Goal: Information Seeking & Learning: Learn about a topic

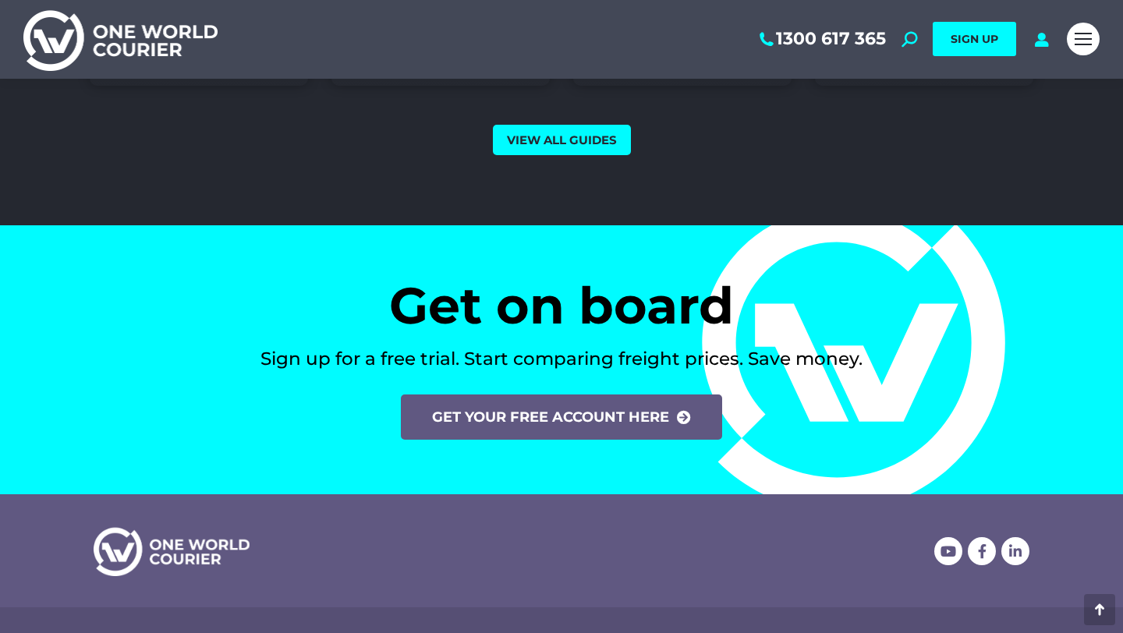
scroll to position [6199, 0]
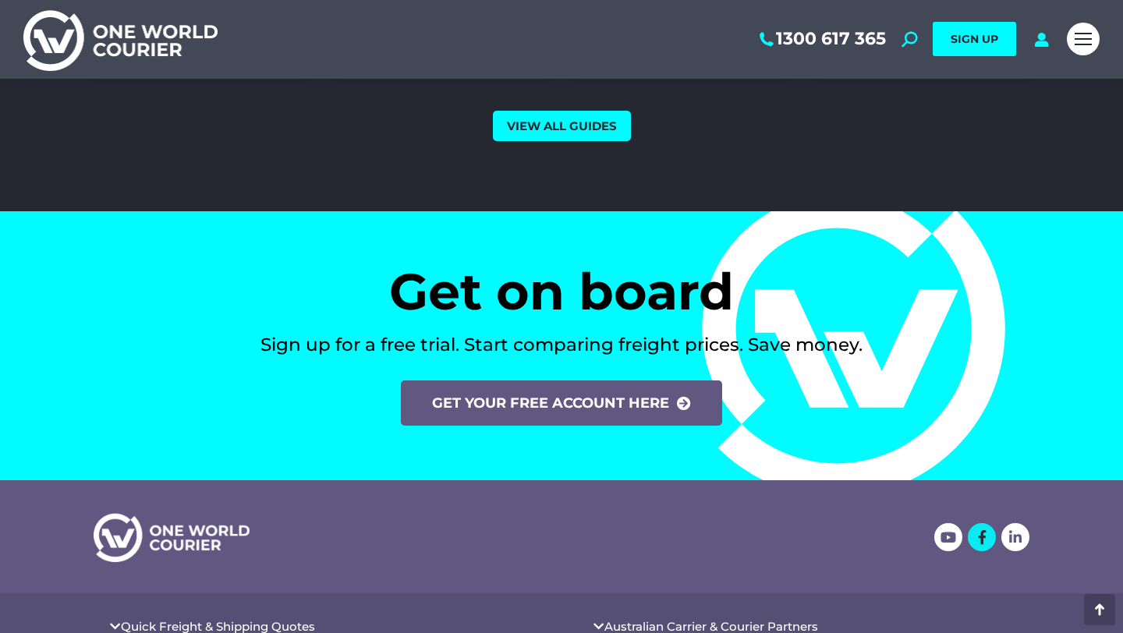
click at [981, 536] on icon at bounding box center [982, 537] width 14 height 14
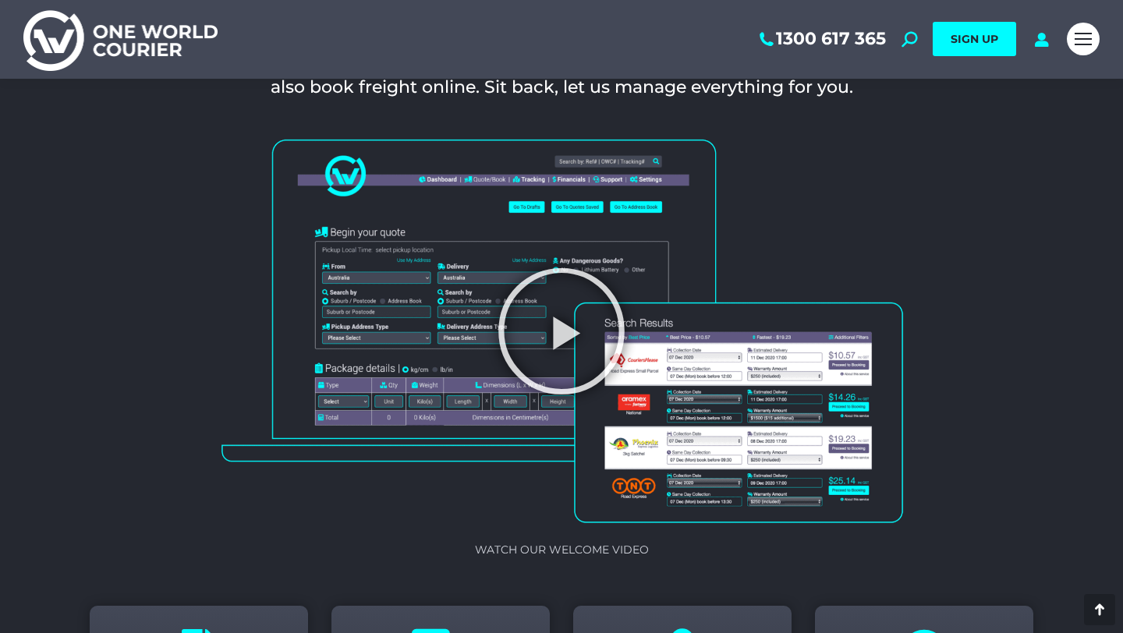
scroll to position [1409, 0]
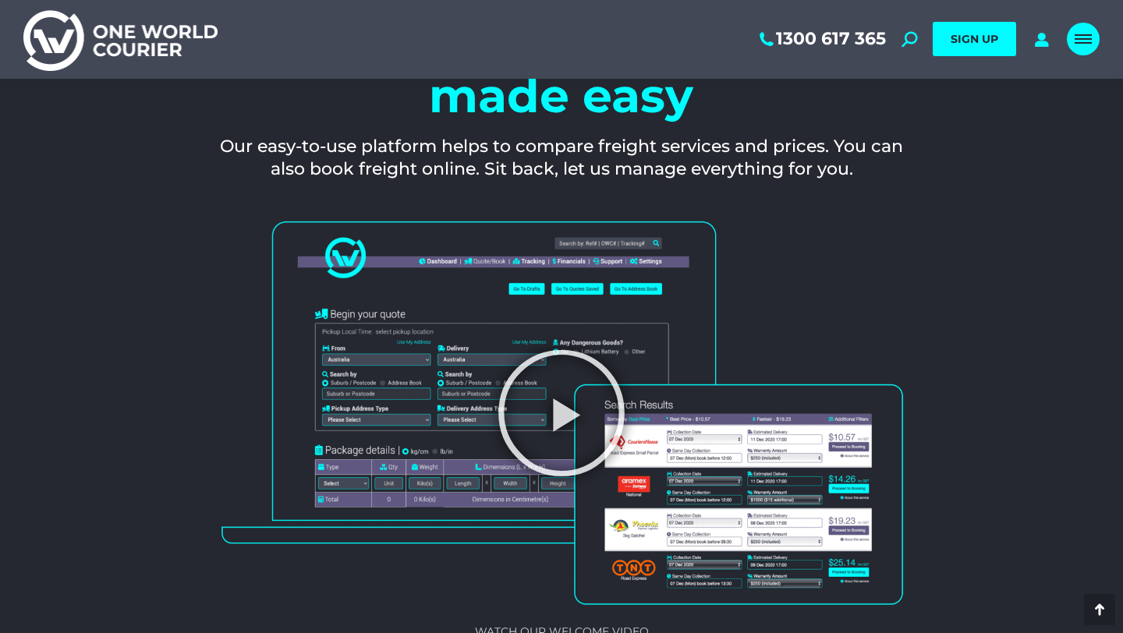
click at [1080, 41] on div "Mobile menu icon" at bounding box center [1082, 39] width 17 height 12
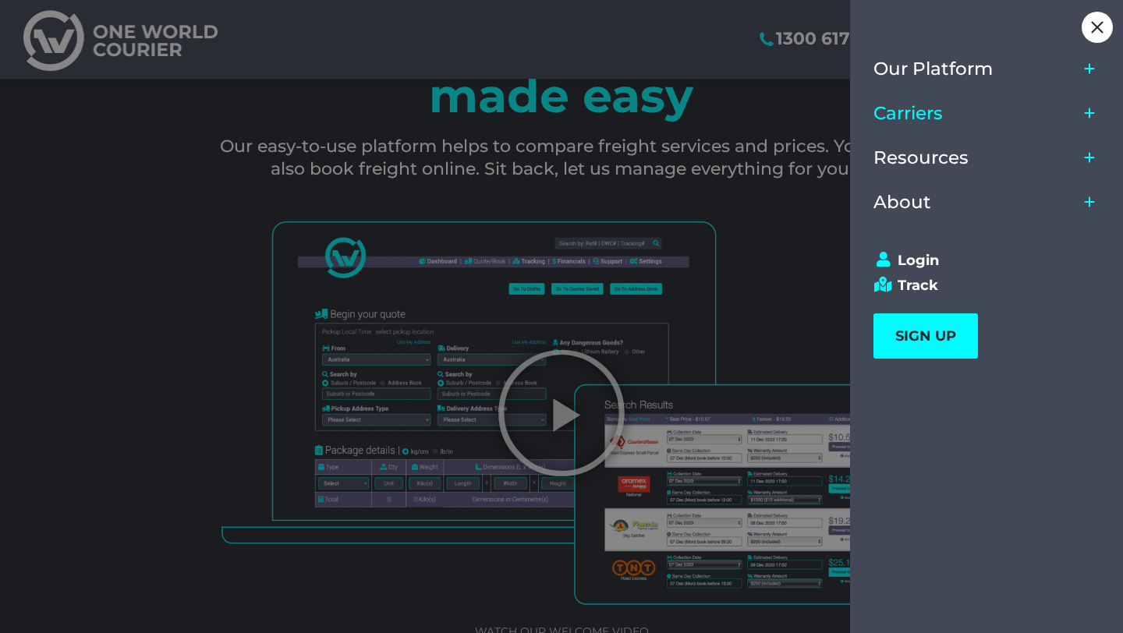
click at [936, 111] on span "Carriers" at bounding box center [907, 113] width 69 height 21
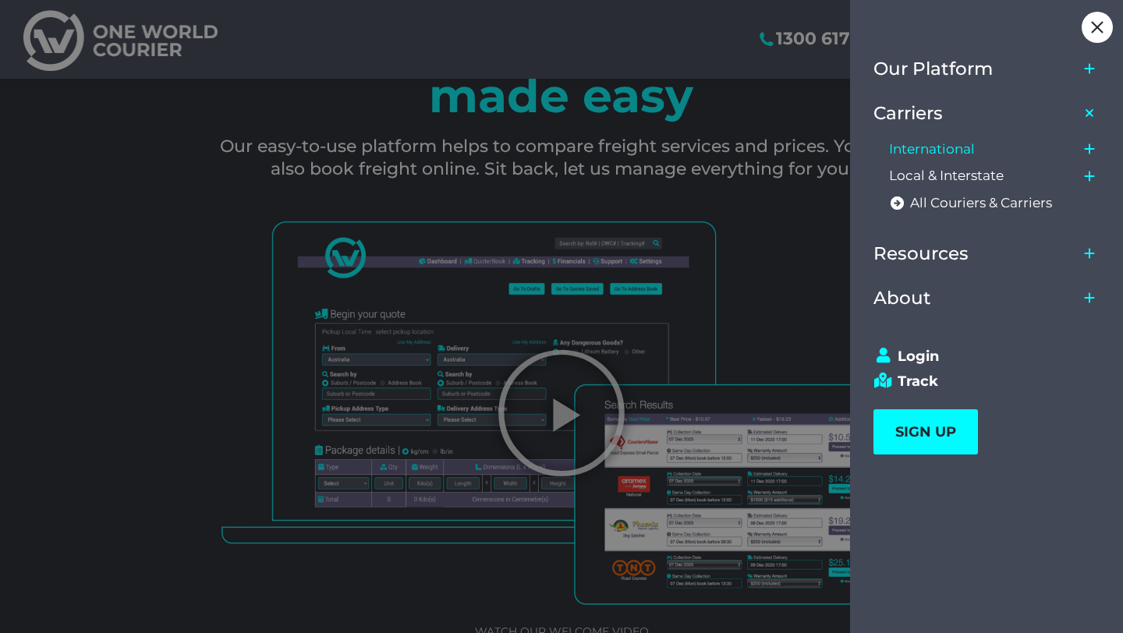
click at [942, 150] on span "International" at bounding box center [932, 149] width 86 height 16
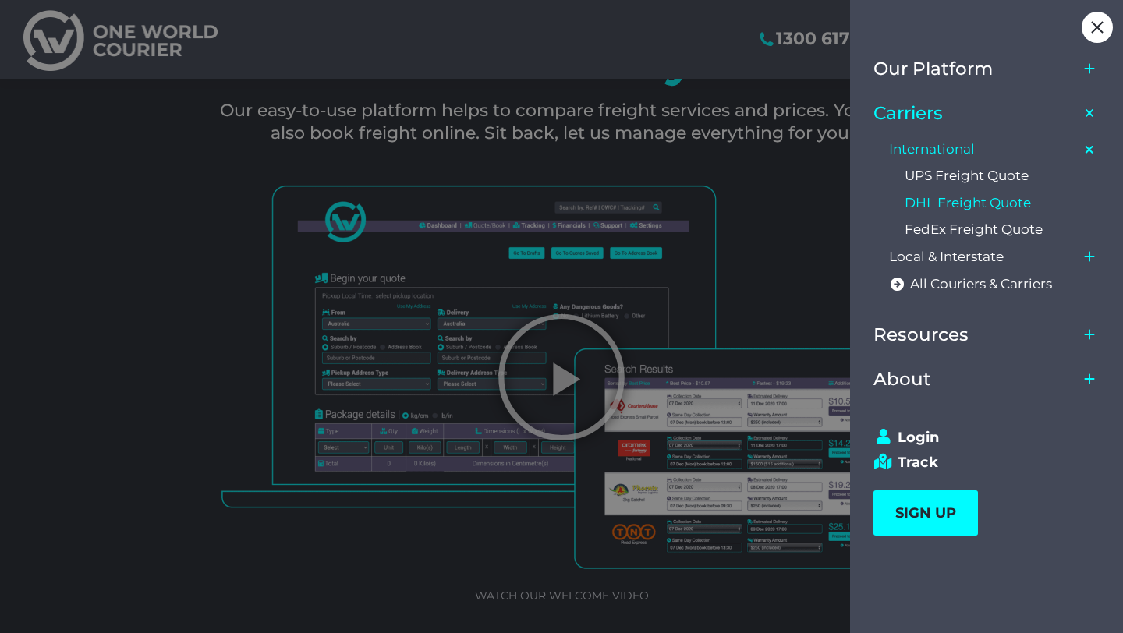
scroll to position [1446, 0]
click at [996, 228] on span "FedEx Freight Quote" at bounding box center [973, 229] width 138 height 16
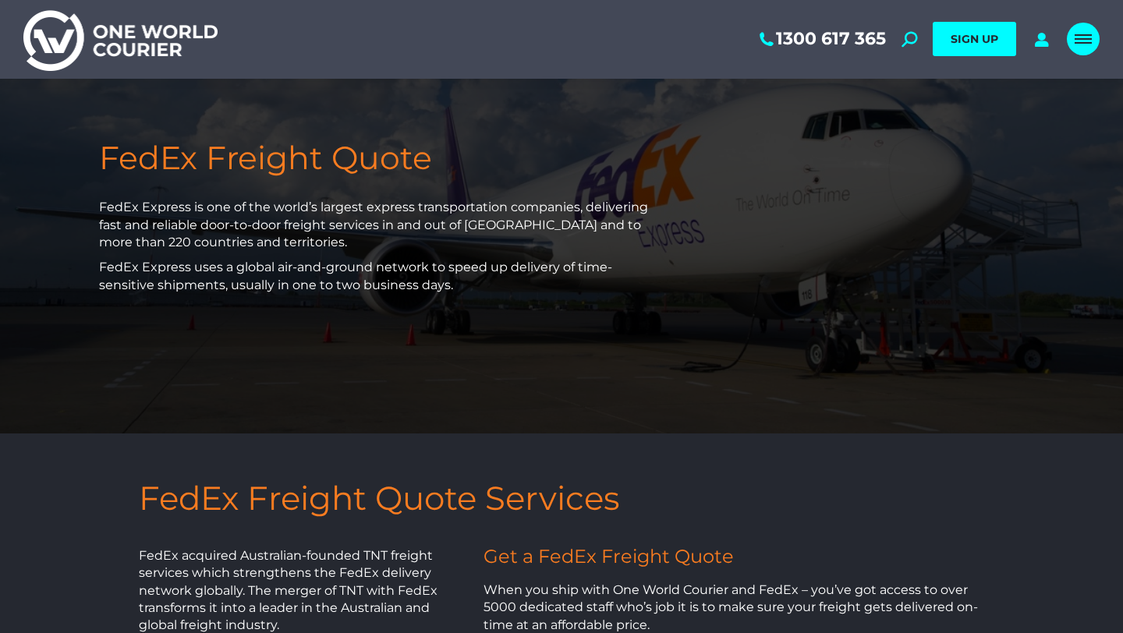
click at [1082, 39] on span "Mobile menu icon" at bounding box center [1082, 39] width 17 height 2
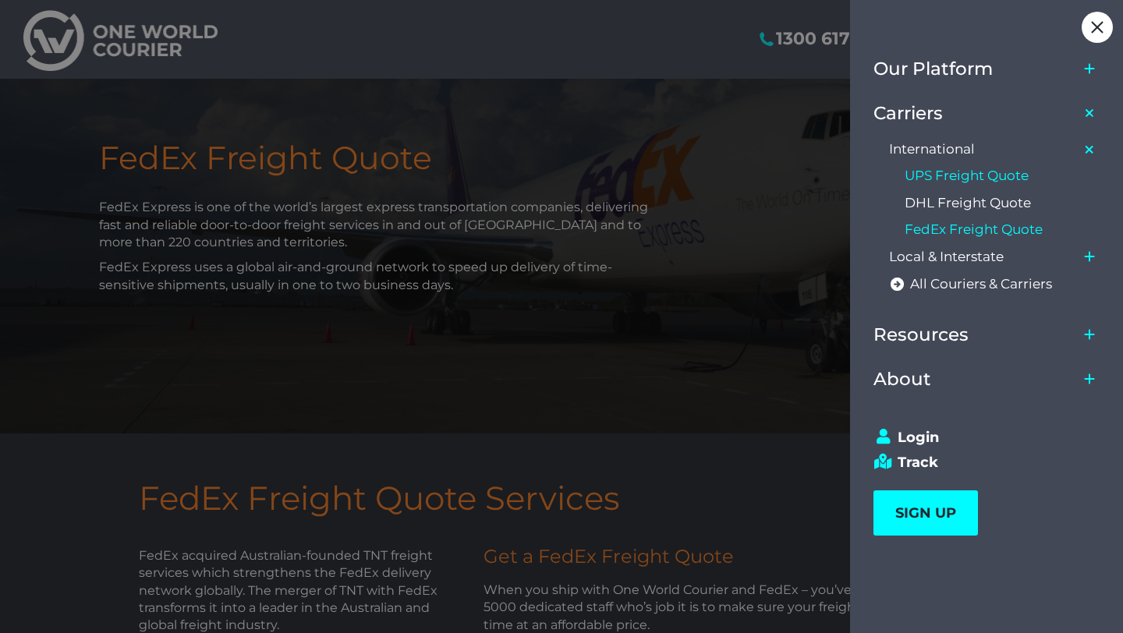
click at [956, 178] on span "UPS Freight Quote" at bounding box center [966, 176] width 124 height 16
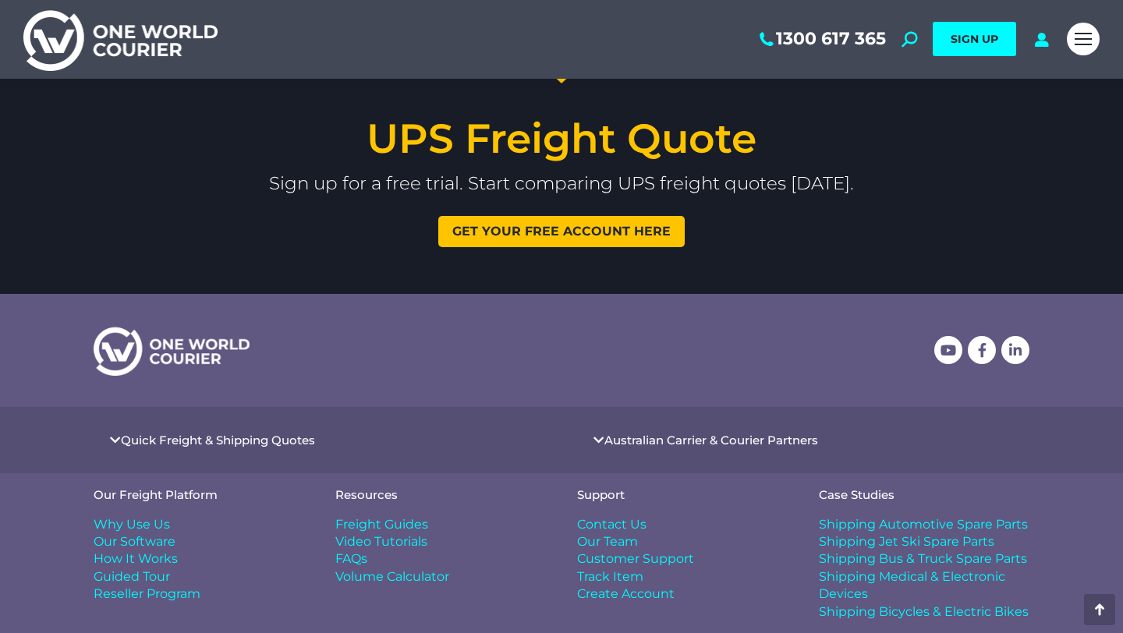
scroll to position [3348, 0]
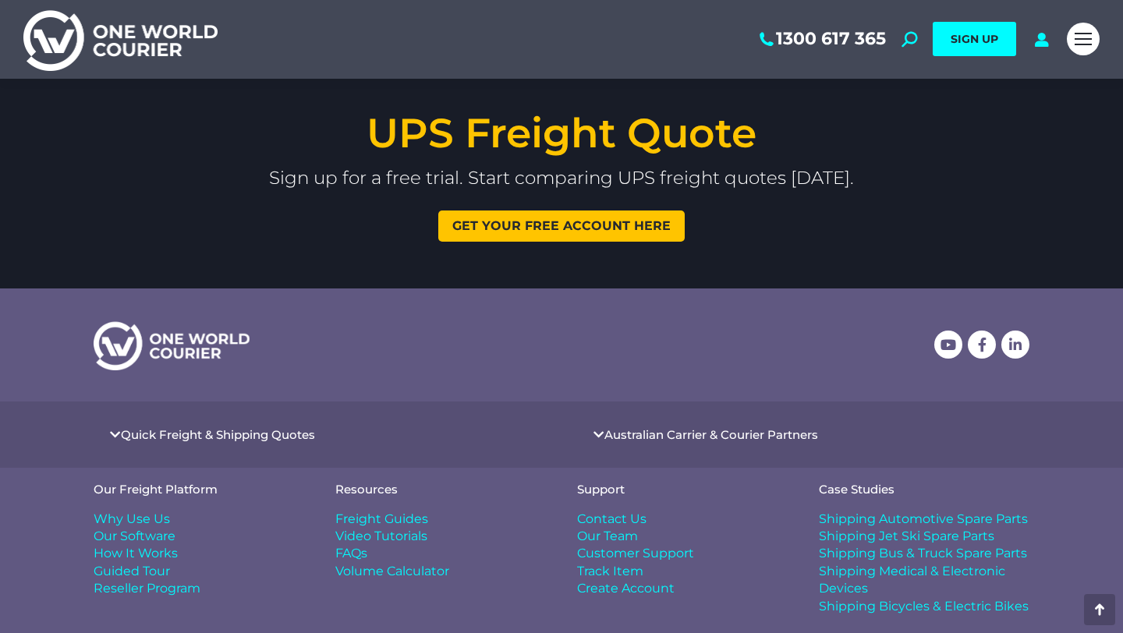
click at [398, 511] on span "Freight Guides" at bounding box center [381, 519] width 93 height 17
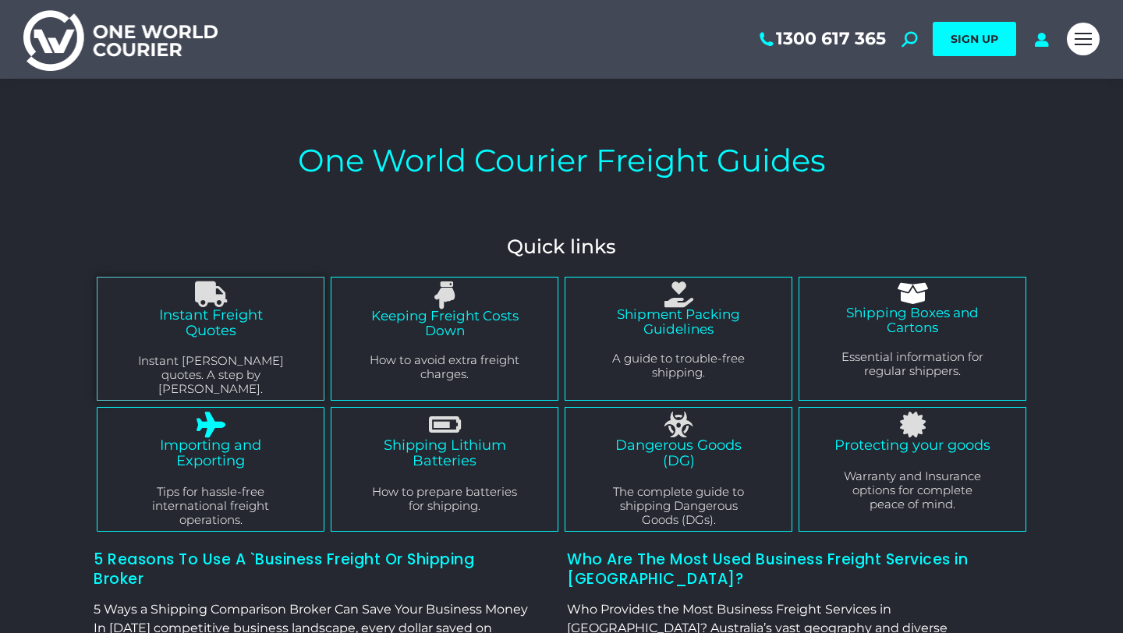
click at [210, 438] on link "Importing and Exporting" at bounding box center [210, 453] width 101 height 33
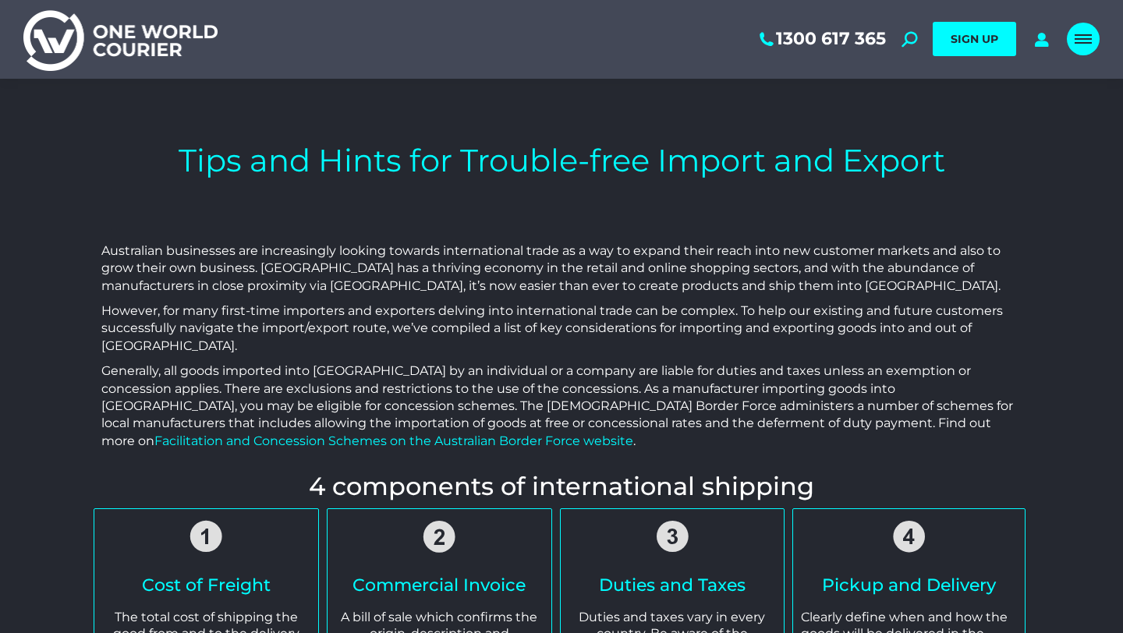
click at [1085, 41] on div "Mobile menu icon" at bounding box center [1082, 39] width 17 height 12
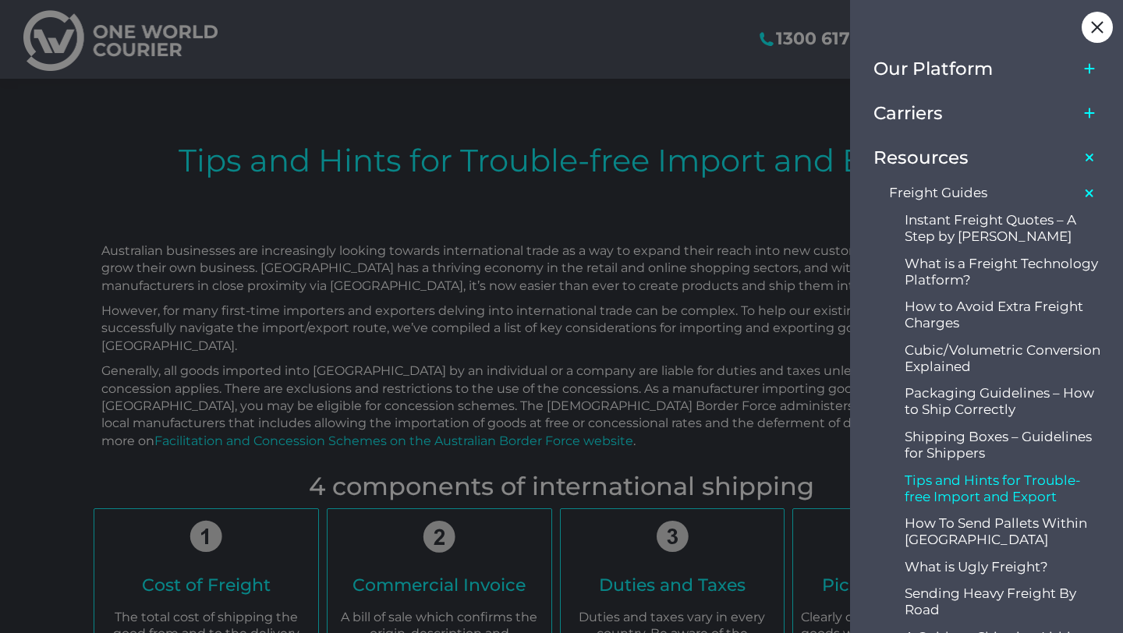
click at [1088, 191] on icon "Main Menu" at bounding box center [1089, 193] width 14 height 14
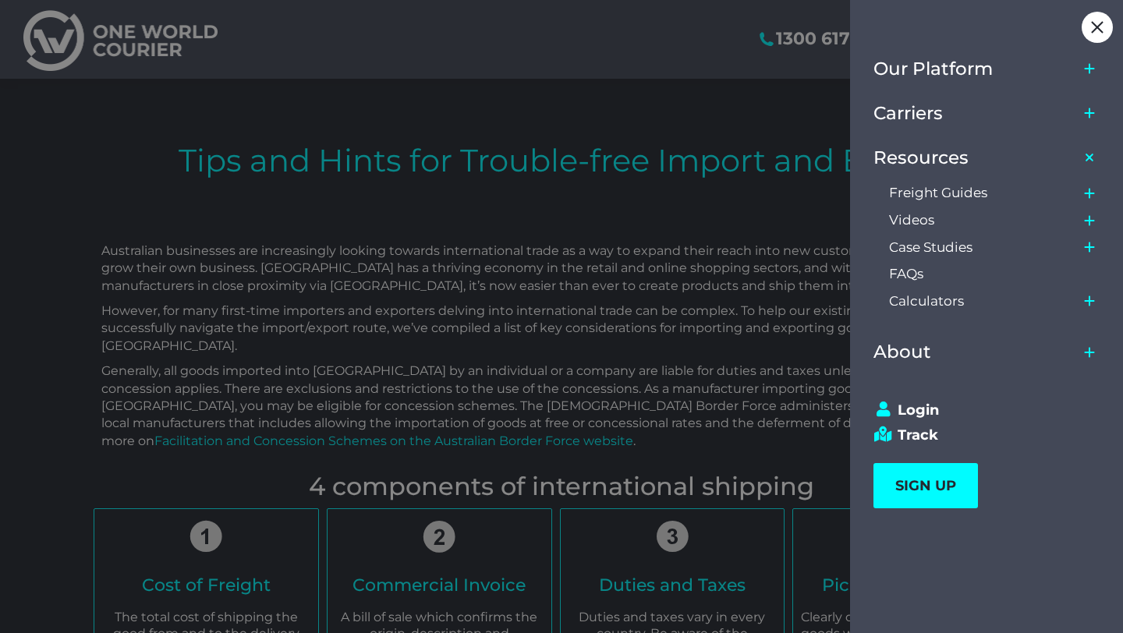
click at [1091, 161] on icon "Main Menu" at bounding box center [1090, 158] width 18 height 18
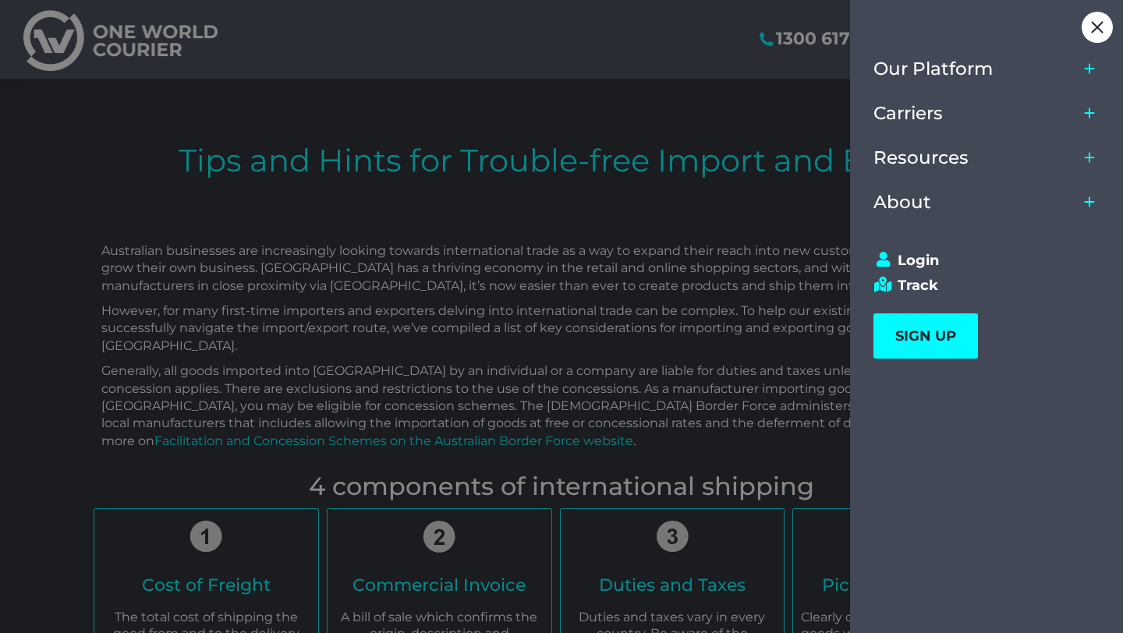
click at [1091, 161] on icon "Main Menu" at bounding box center [1089, 157] width 12 height 12
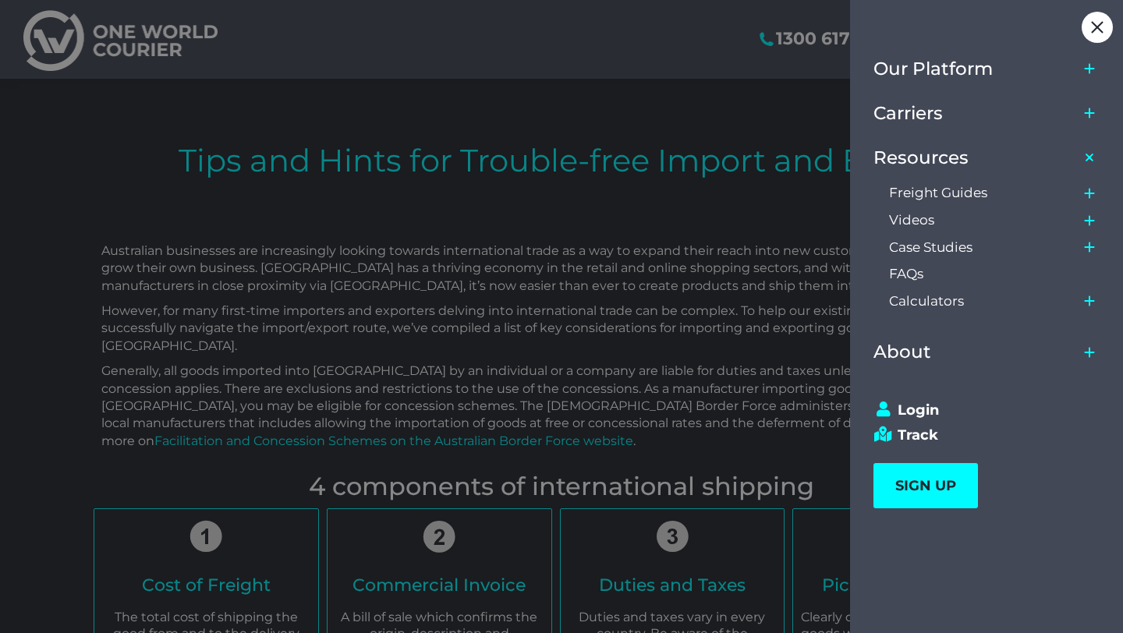
click at [1091, 115] on icon "Main Menu" at bounding box center [1089, 113] width 12 height 12
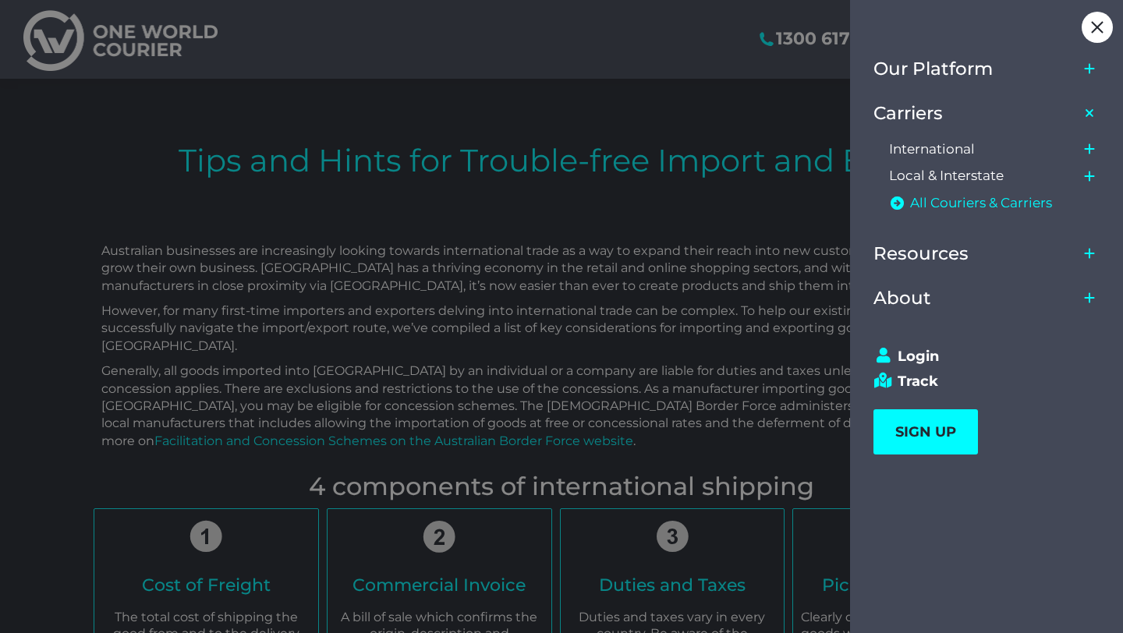
click at [1032, 205] on span "All Couriers & Carriers" at bounding box center [981, 203] width 142 height 16
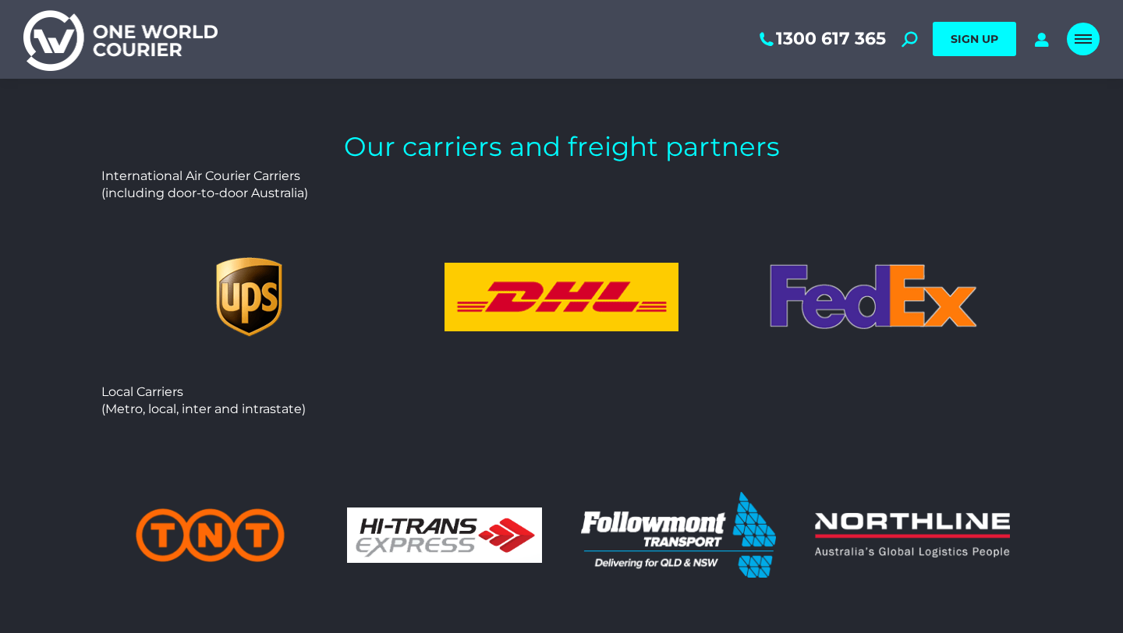
click at [1080, 42] on span "Mobile menu icon" at bounding box center [1082, 43] width 17 height 2
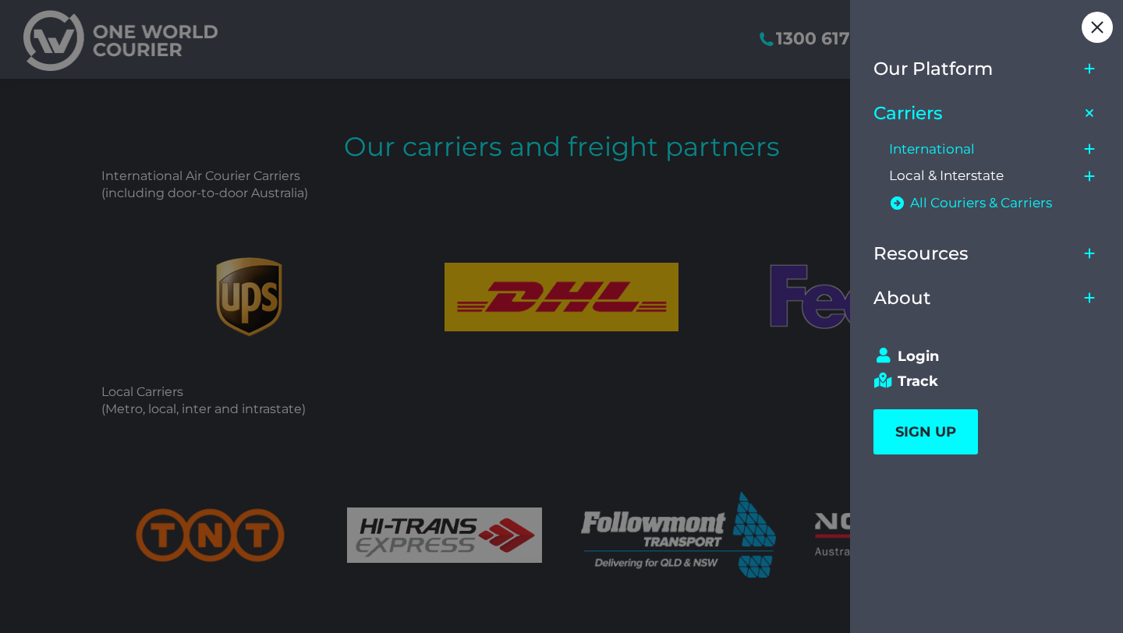
click at [954, 147] on span "International" at bounding box center [932, 149] width 86 height 16
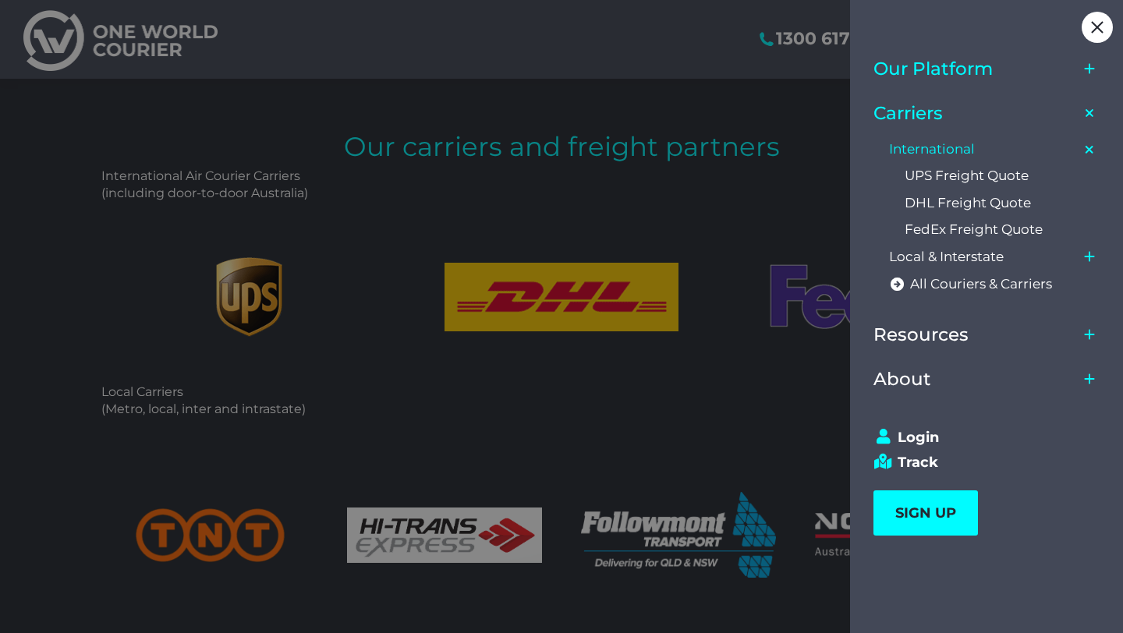
click at [999, 72] on link "Our Platform" at bounding box center [975, 69] width 204 height 44
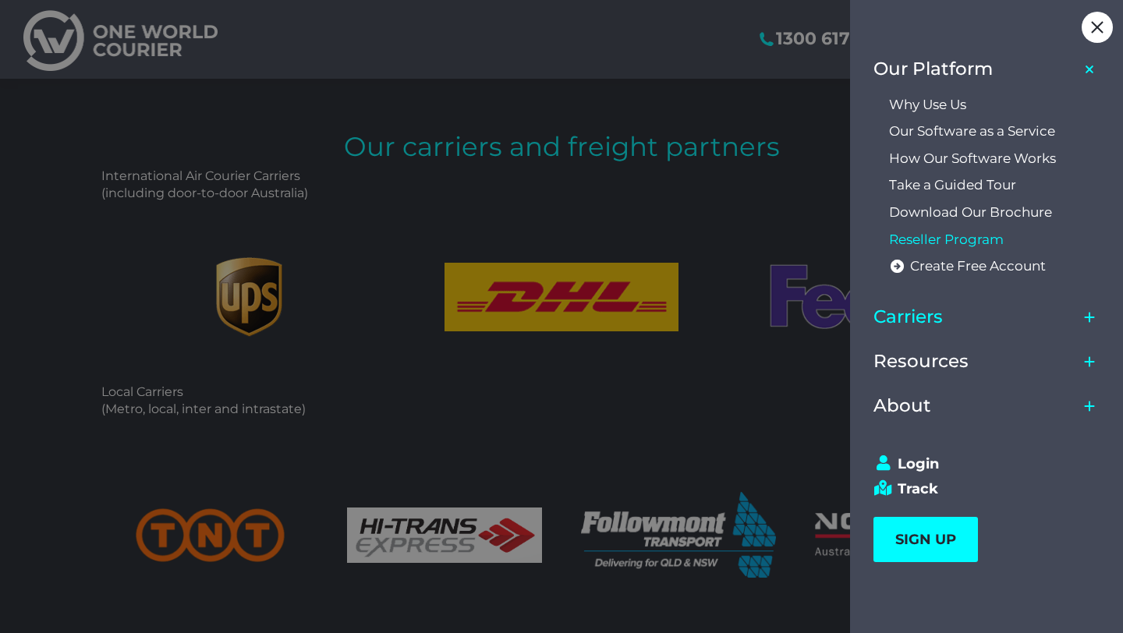
click at [963, 240] on span "Reseller Program" at bounding box center [946, 240] width 115 height 16
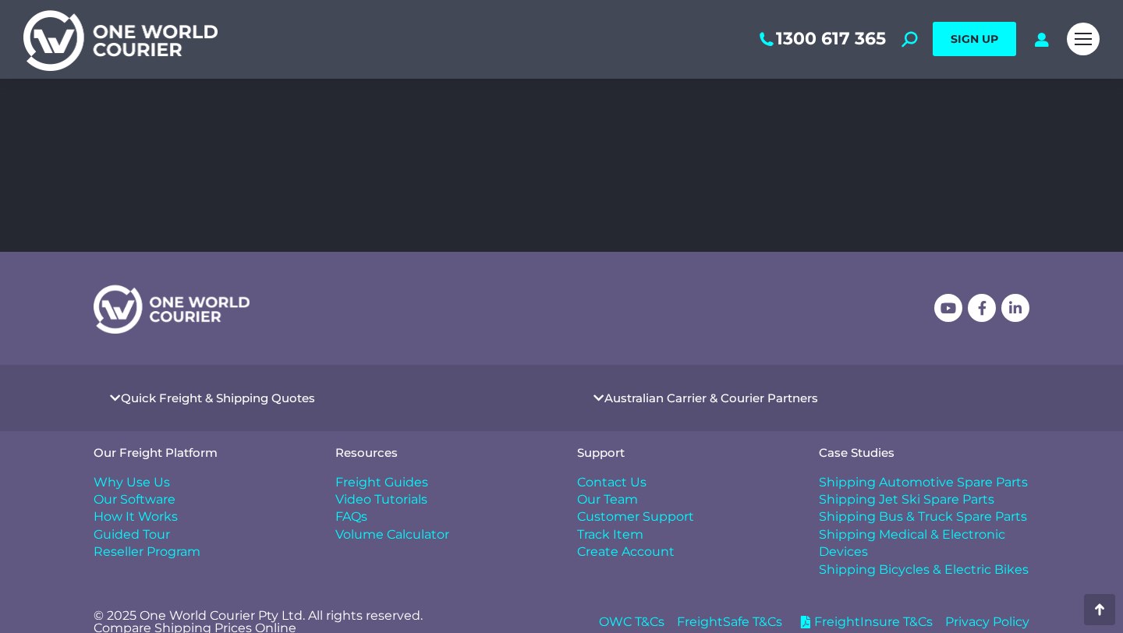
scroll to position [2943, 0]
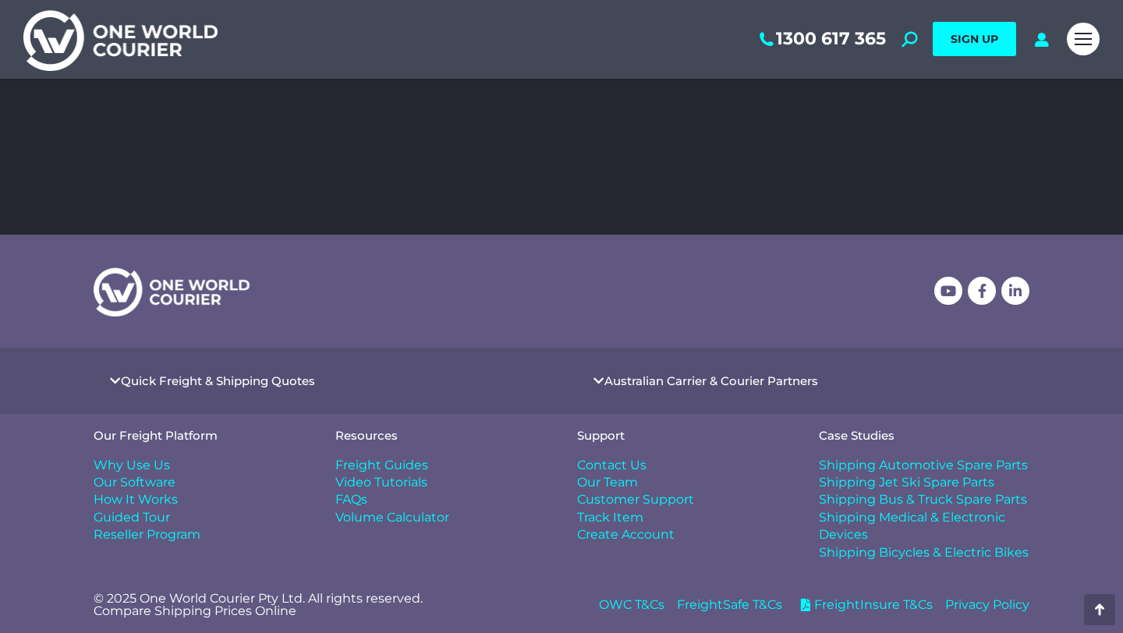
click at [390, 484] on span "Video Tutorials" at bounding box center [381, 482] width 92 height 17
click at [409, 483] on span "Video Tutorials" at bounding box center [381, 482] width 92 height 17
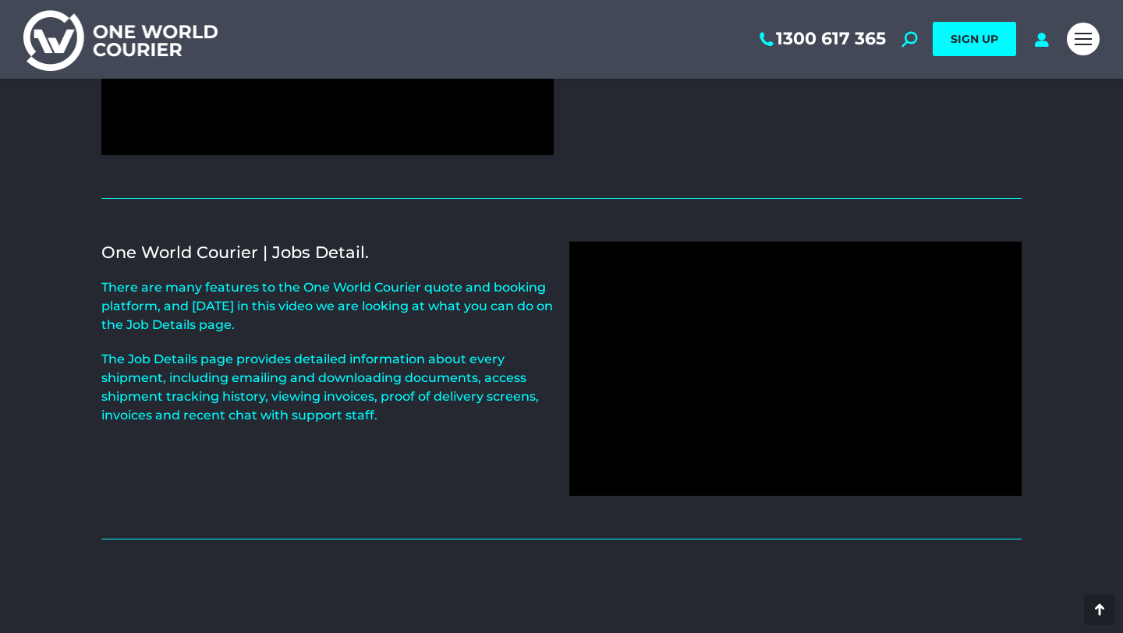
scroll to position [578, 0]
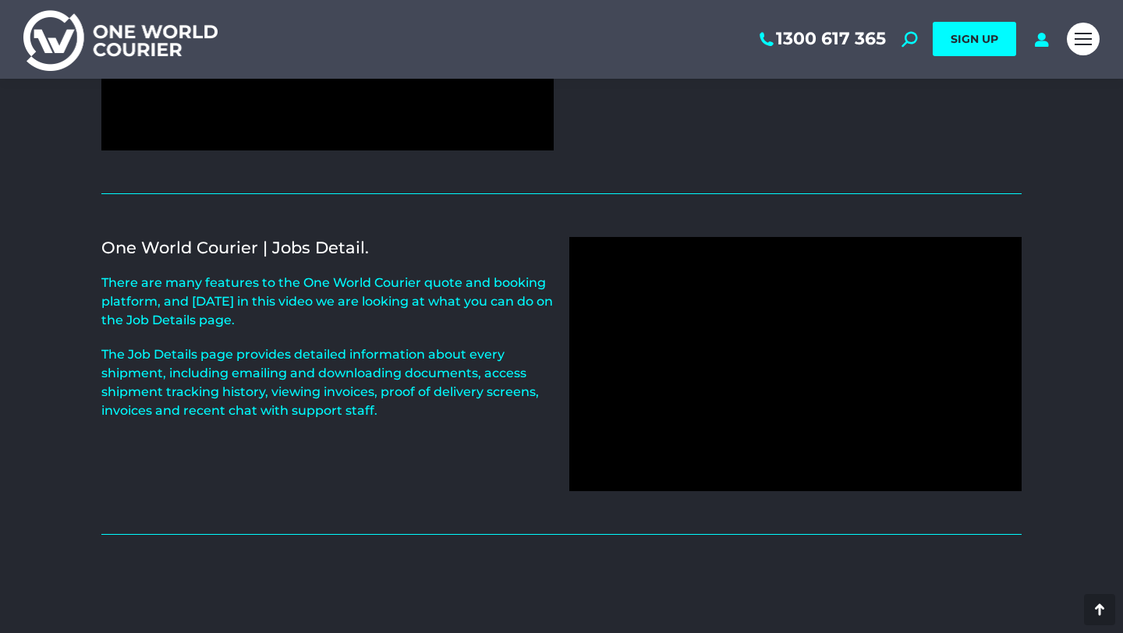
click at [536, 237] on h2 "One World Courier | Jobs Detail." at bounding box center [327, 247] width 452 height 21
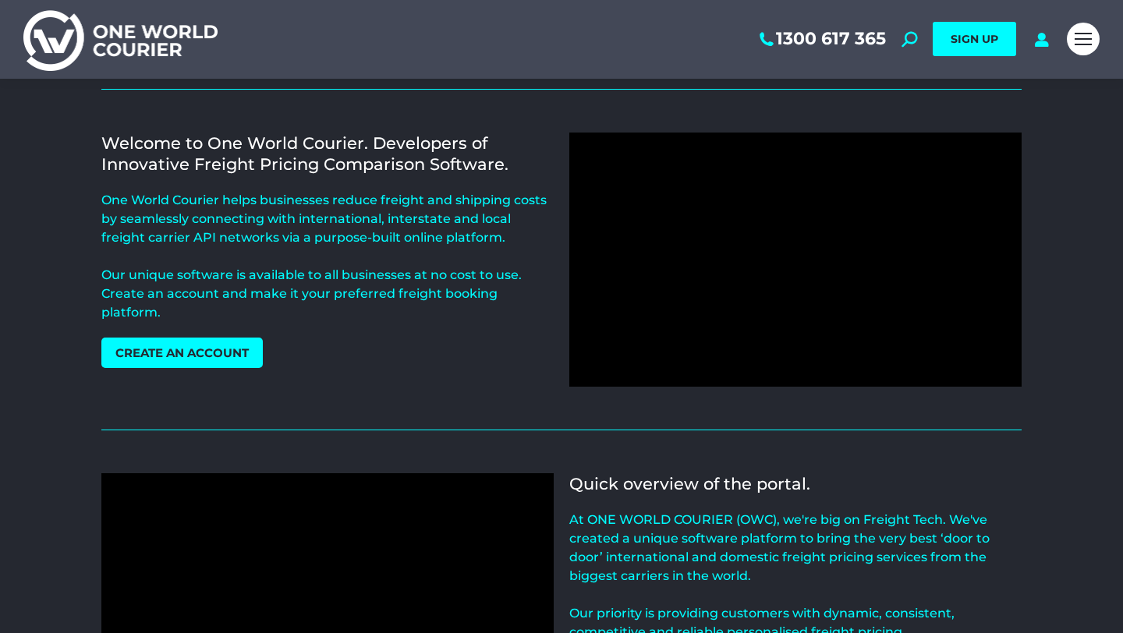
scroll to position [1, 0]
